Goal: Information Seeking & Learning: Learn about a topic

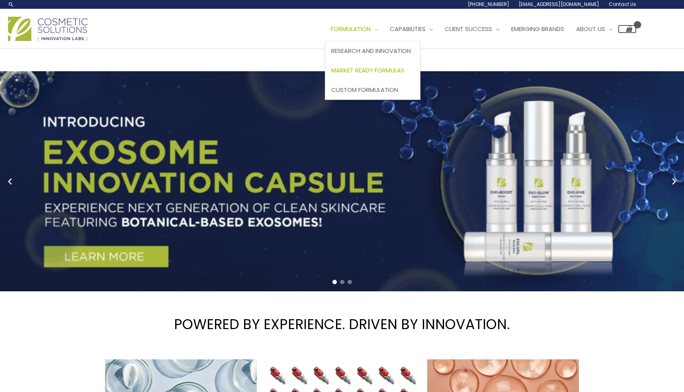
click at [401, 66] on span "Market Ready Formulas" at bounding box center [367, 70] width 73 height 8
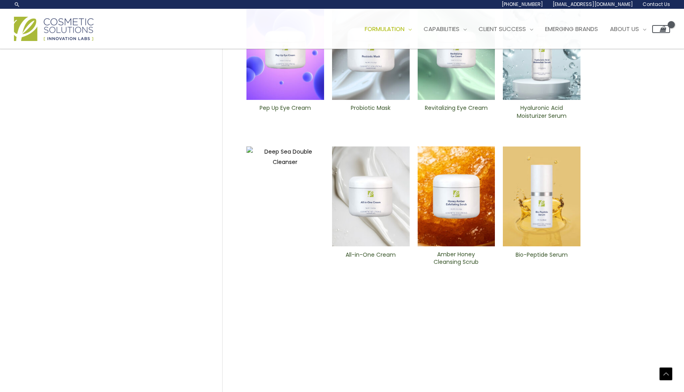
scroll to position [263, 0]
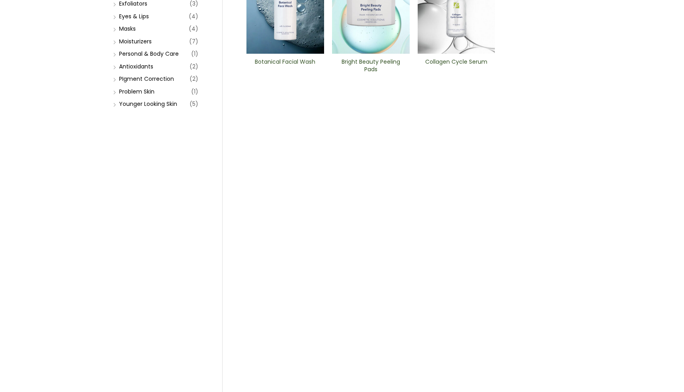
scroll to position [215, 0]
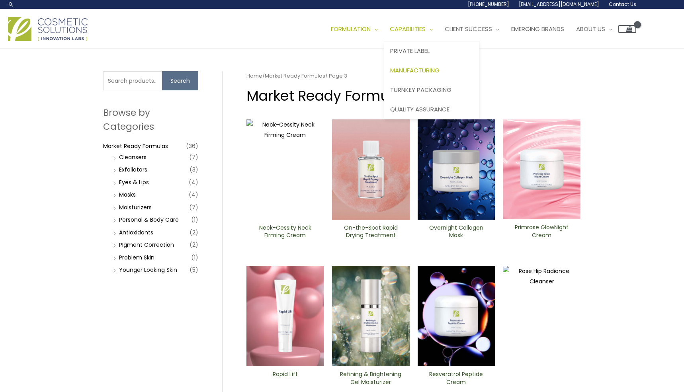
click at [440, 70] on span "Manufacturing" at bounding box center [414, 70] width 49 height 8
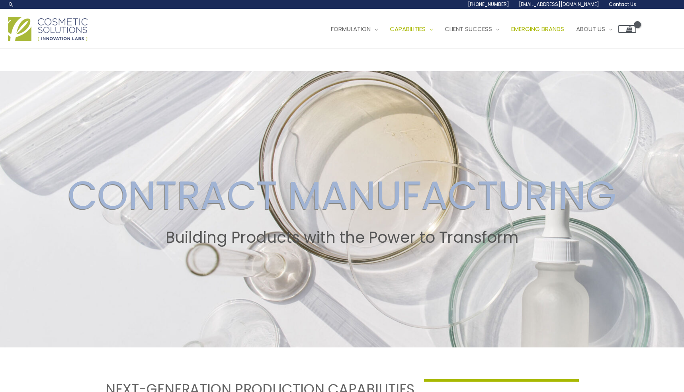
click at [539, 29] on span "Emerging Brands" at bounding box center [538, 29] width 53 height 8
